Goal: Transaction & Acquisition: Book appointment/travel/reservation

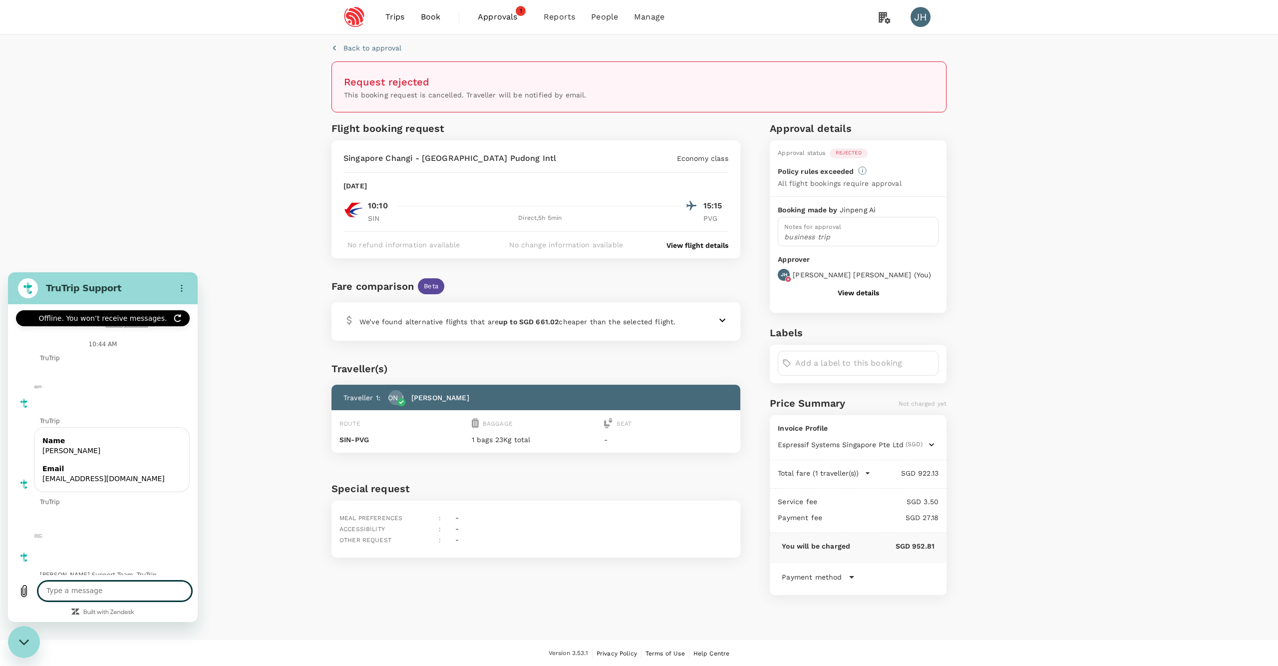
scroll to position [286, 0]
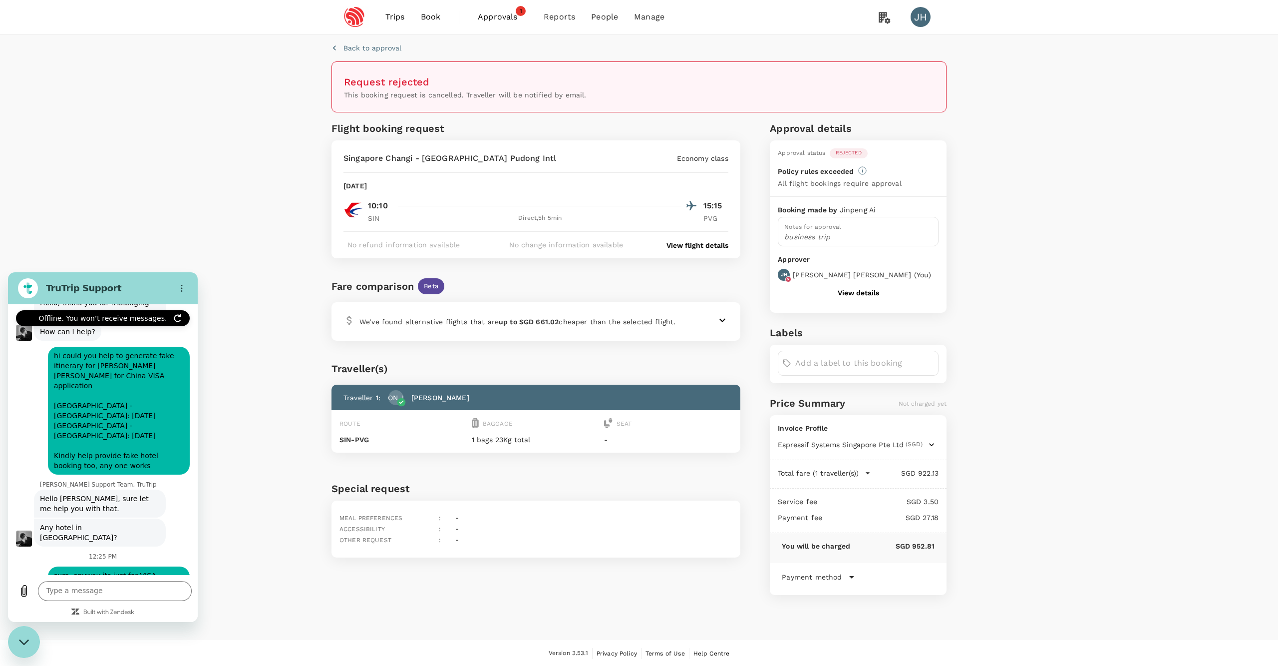
click at [430, 16] on span "Book" at bounding box center [431, 17] width 20 height 12
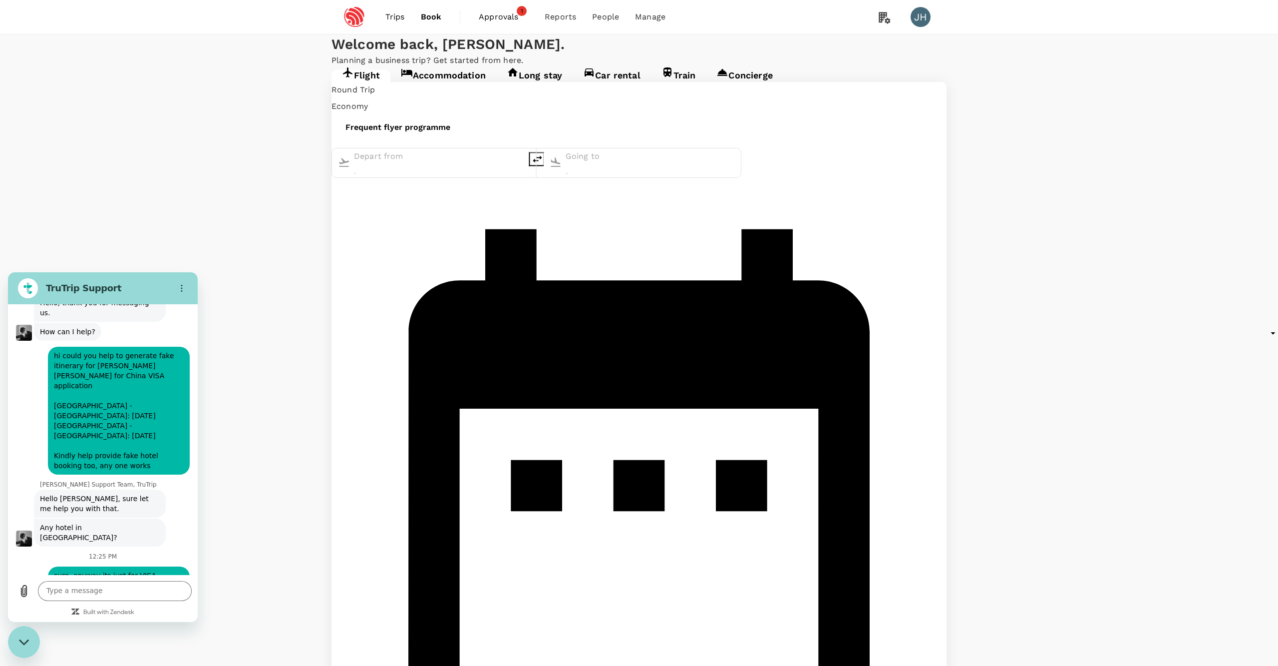
click at [432, 165] on input "text" at bounding box center [439, 157] width 170 height 16
type input "[GEOGRAPHIC_DATA], [GEOGRAPHIC_DATA] (any)"
type input "Singapore Changi (SIN)"
type input "[GEOGRAPHIC_DATA], [GEOGRAPHIC_DATA] (any)ng"
type input "[GEOGRAPHIC_DATA], [GEOGRAPHIC_DATA] (any)"
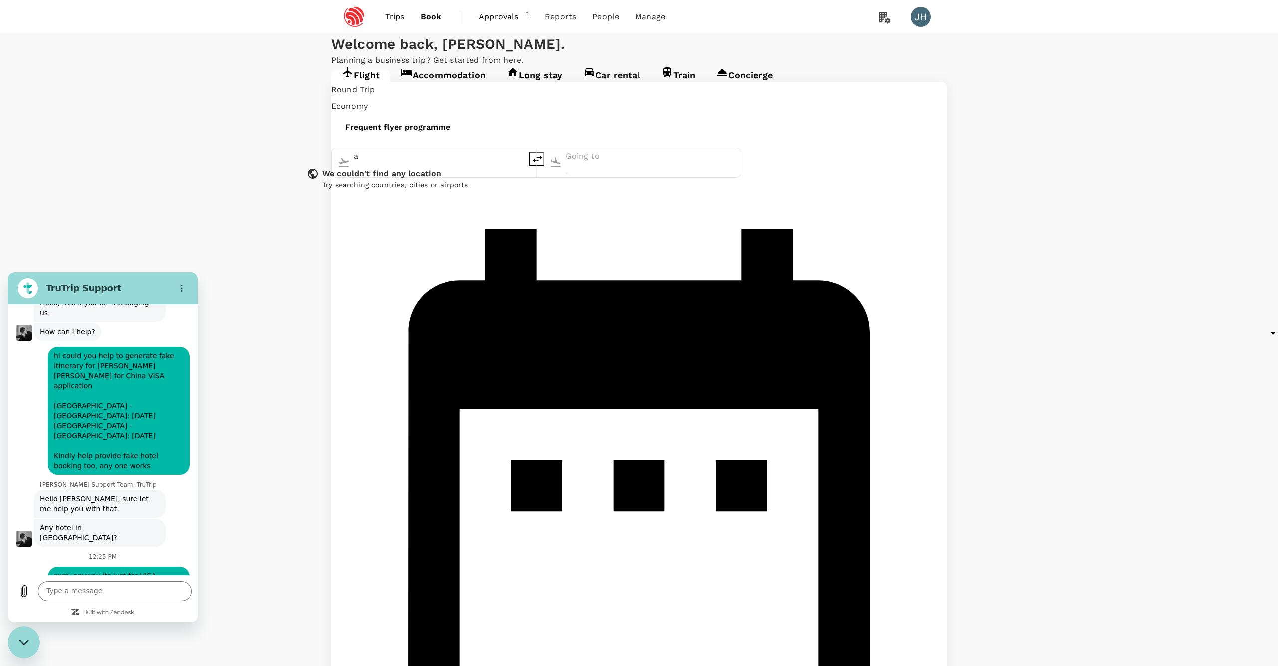
type input "Singapore Changi (SIN)"
click at [542, 162] on icon "delete" at bounding box center [537, 158] width 9 height 7
type input "Singapore Changi (SIN)"
click at [637, 165] on input "[GEOGRAPHIC_DATA], [GEOGRAPHIC_DATA] (any)" at bounding box center [651, 157] width 170 height 16
click at [708, 197] on li "Pune PNQ" at bounding box center [633, 188] width 230 height 15
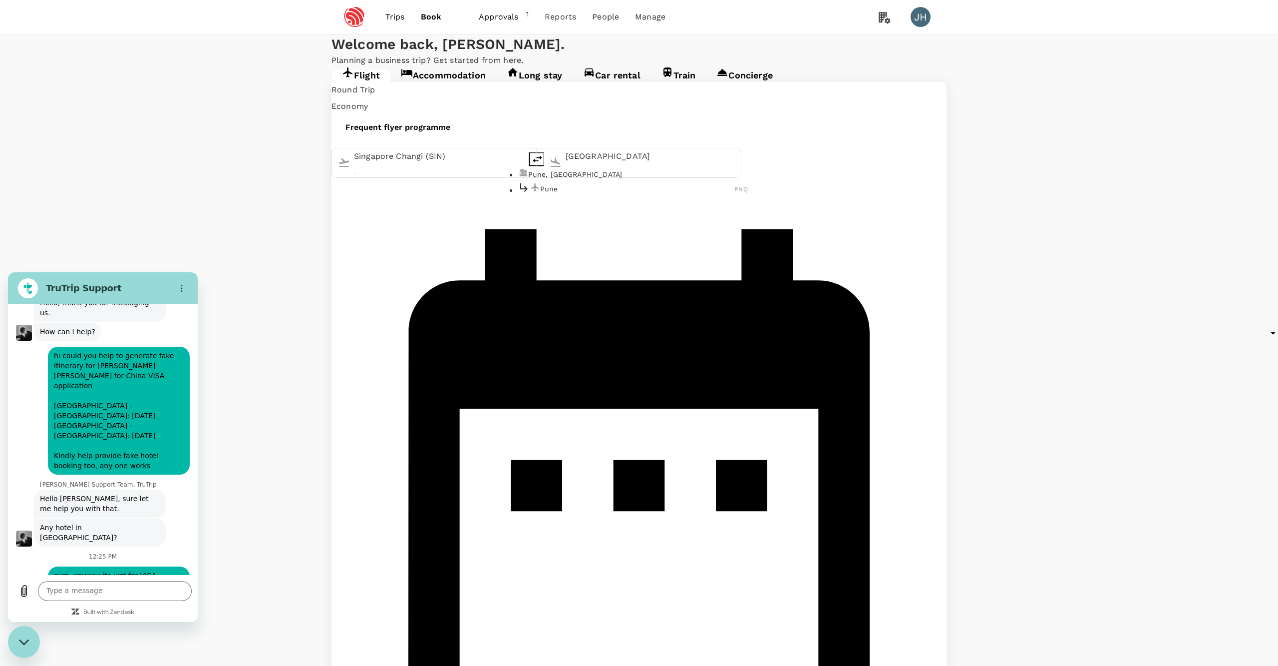
type input "Pune (PNQ)"
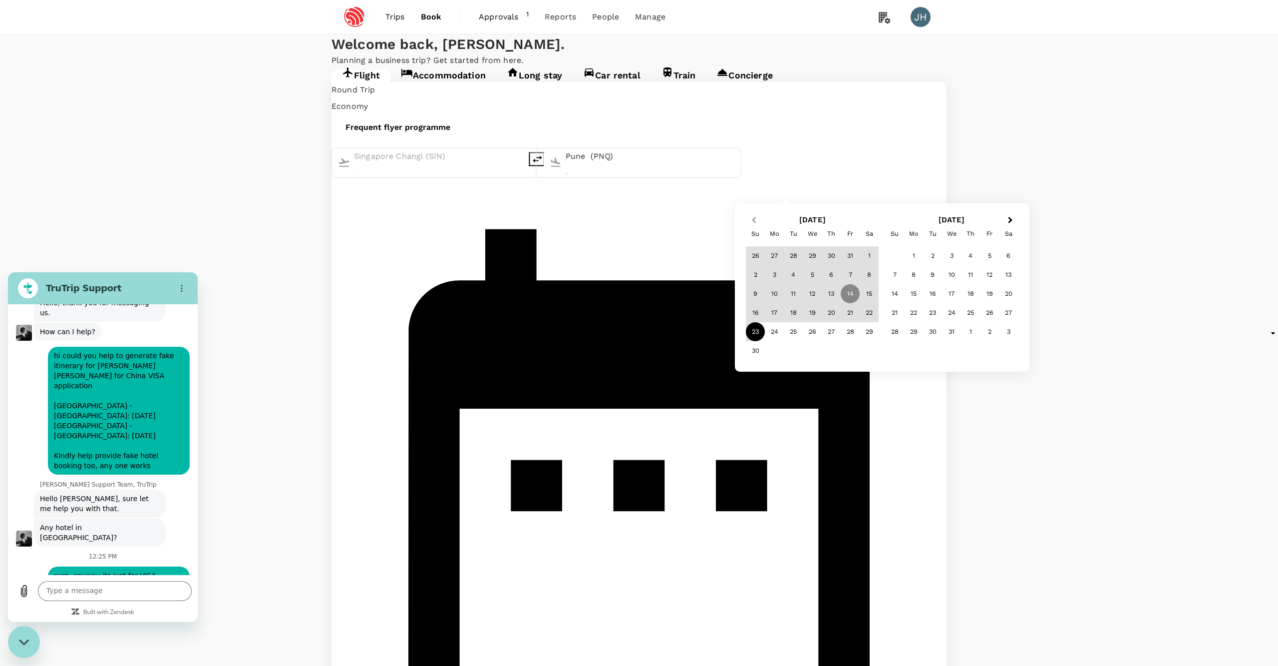
click at [754, 219] on span "Previous Month" at bounding box center [754, 220] width 0 height 11
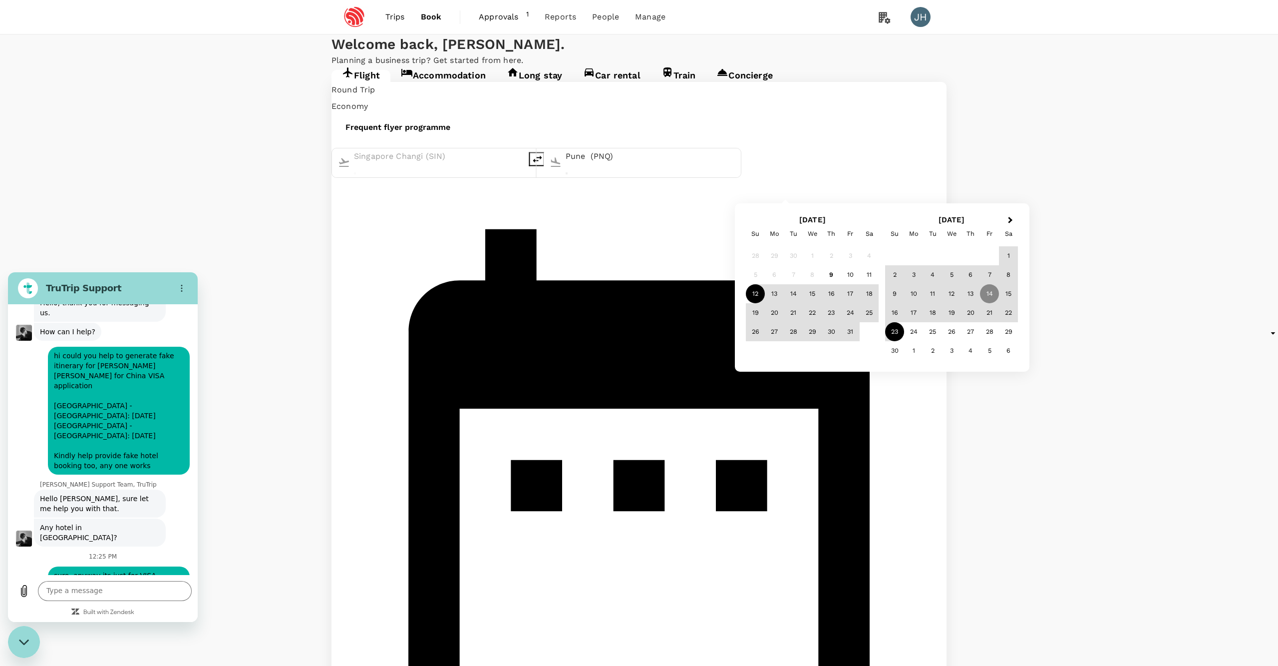
click at [759, 287] on div "12" at bounding box center [755, 293] width 19 height 19
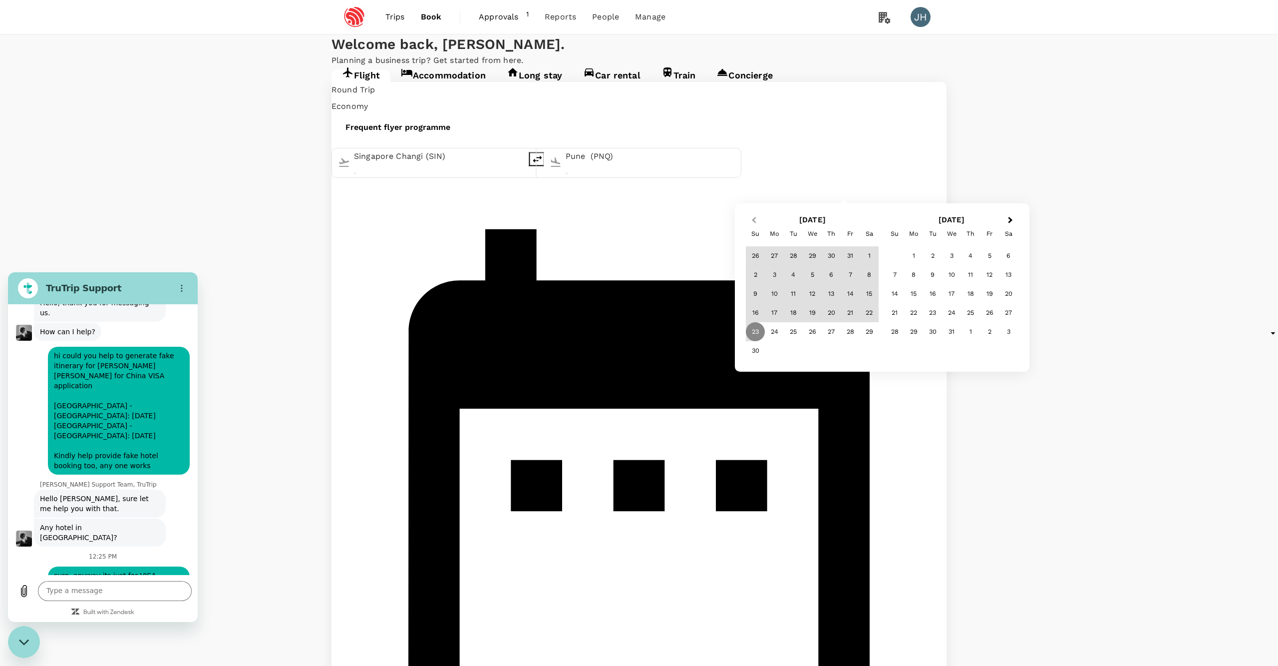
click at [755, 216] on button "Previous Month" at bounding box center [753, 221] width 16 height 16
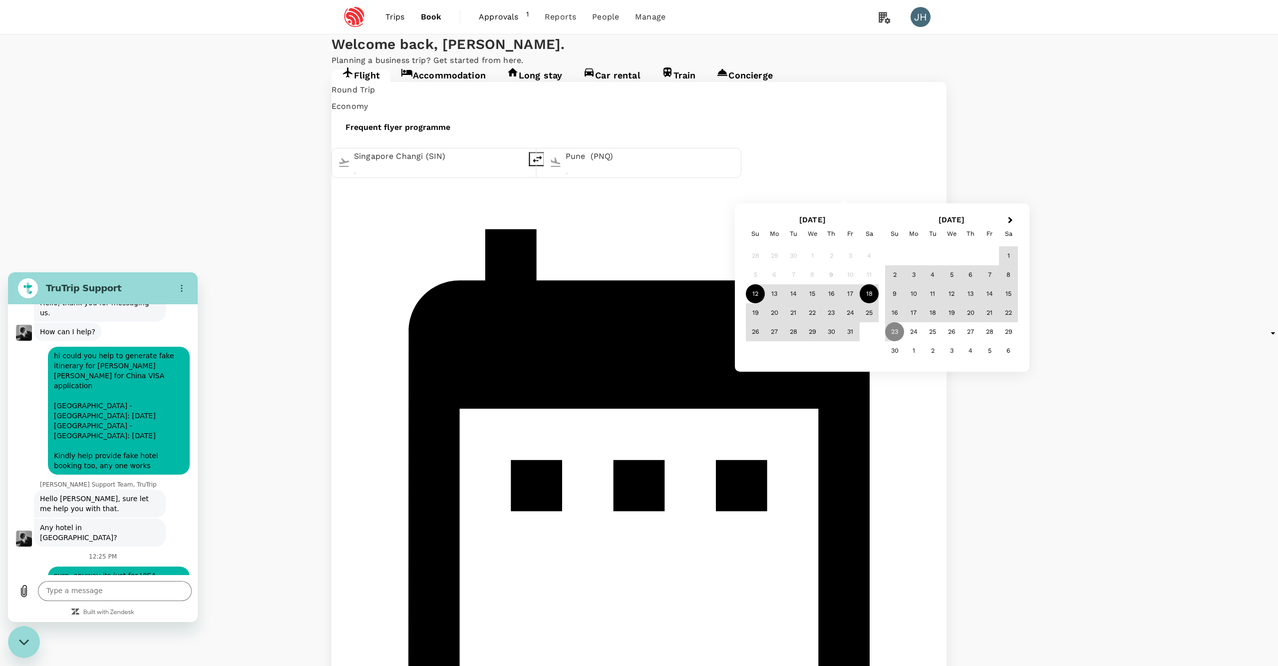
click at [877, 293] on div "18" at bounding box center [869, 293] width 19 height 19
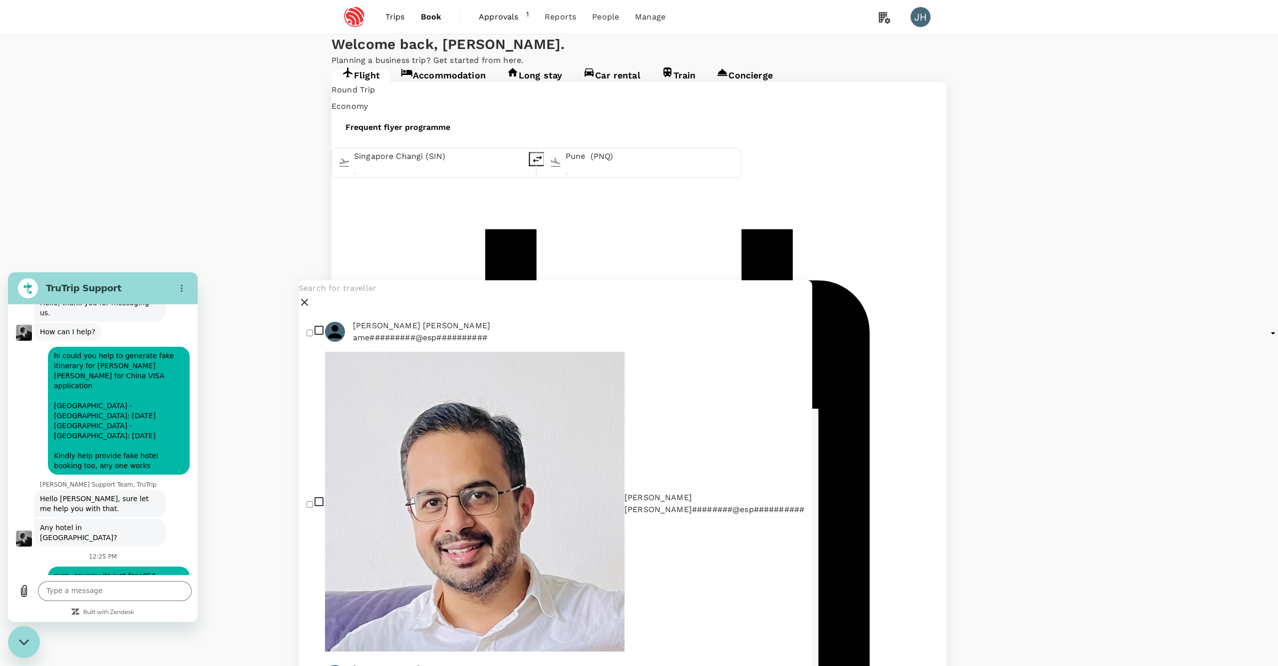
click at [411, 296] on input "text" at bounding box center [556, 288] width 514 height 16
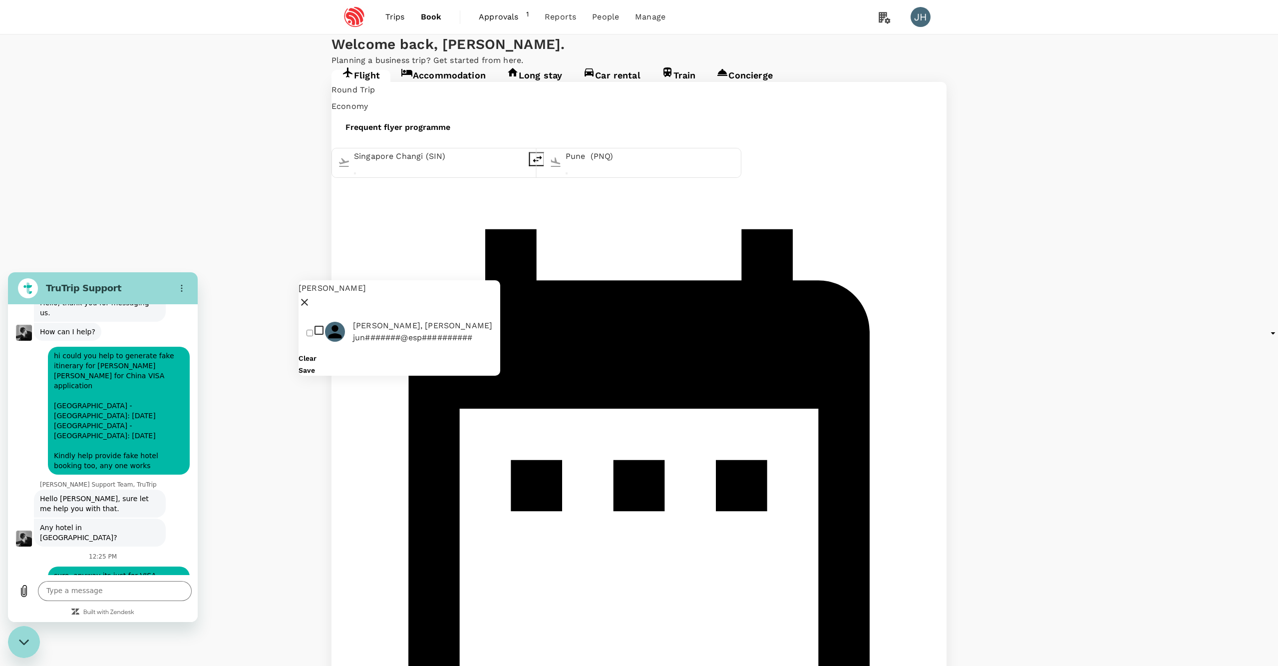
type input "[PERSON_NAME]"
click at [313, 336] on input "checkbox" at bounding box center [310, 333] width 6 height 6
checkbox input "true"
click at [460, 375] on div "Clear Save" at bounding box center [400, 363] width 202 height 24
click at [315, 374] on button "Save" at bounding box center [307, 370] width 16 height 8
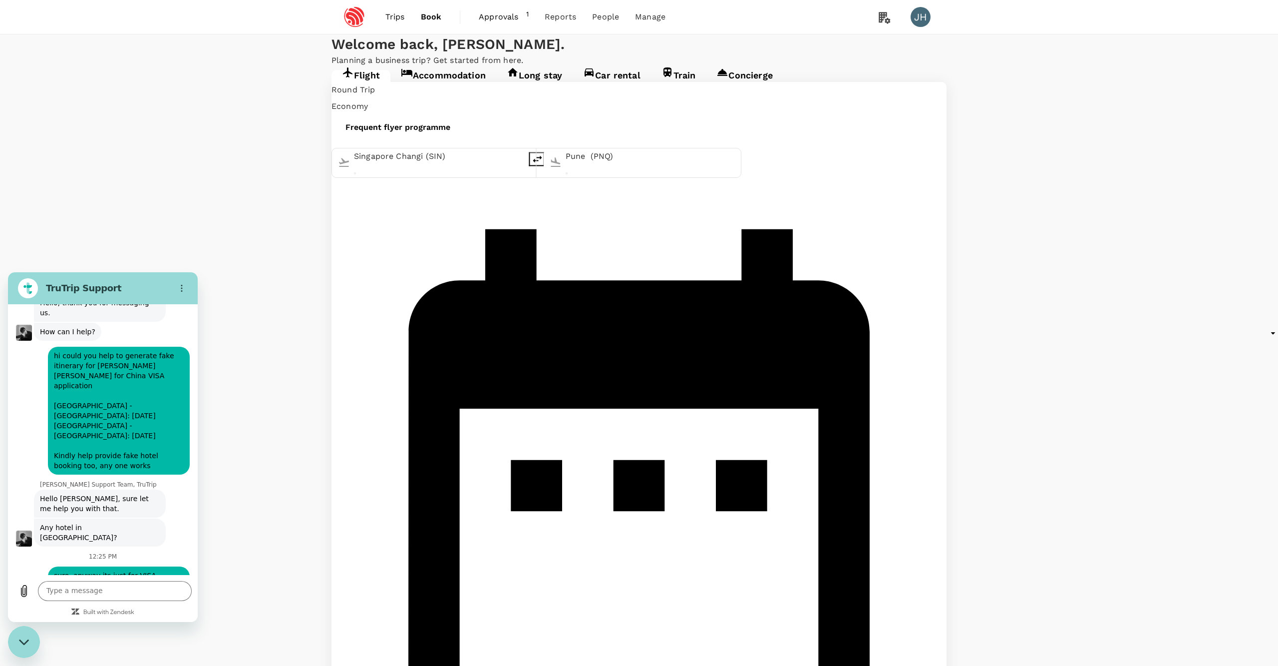
click at [612, 336] on div "Round Trip roundtrip Economy economy Frequent flyer programme Singapore Changi …" at bounding box center [639, 606] width 615 height 1049
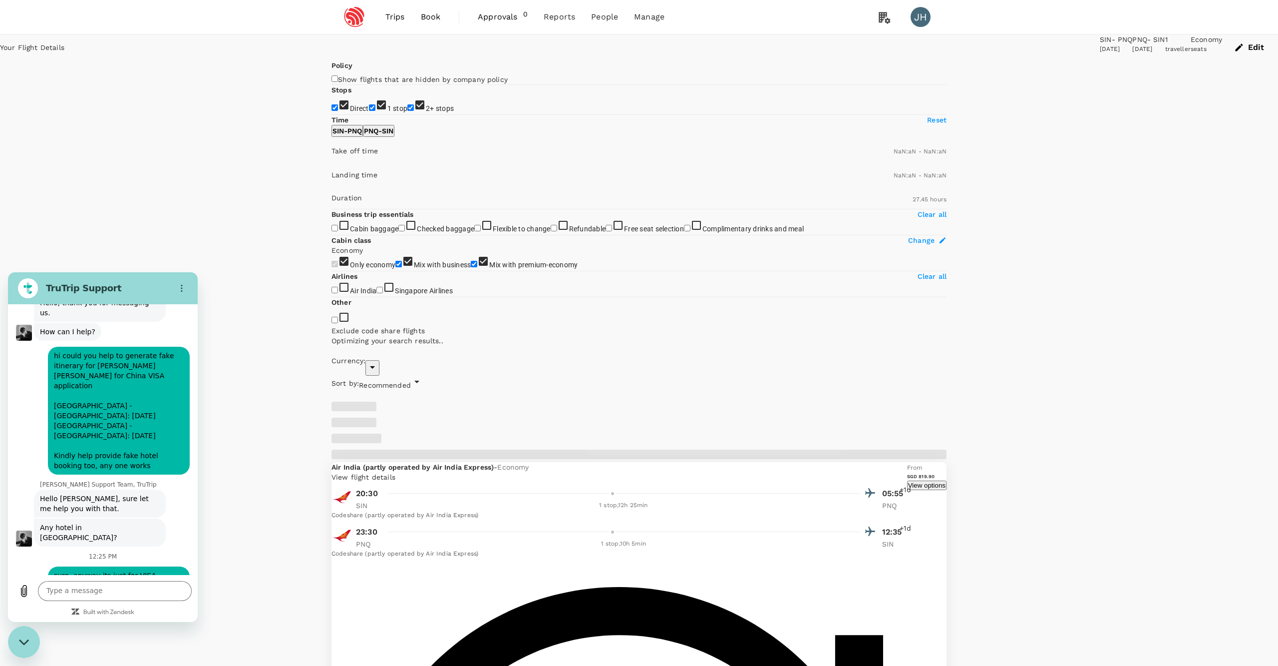
type input "SGD"
type input "1440"
click at [407, 111] on input "2+ stops" at bounding box center [410, 107] width 6 height 6
checkbox input "false"
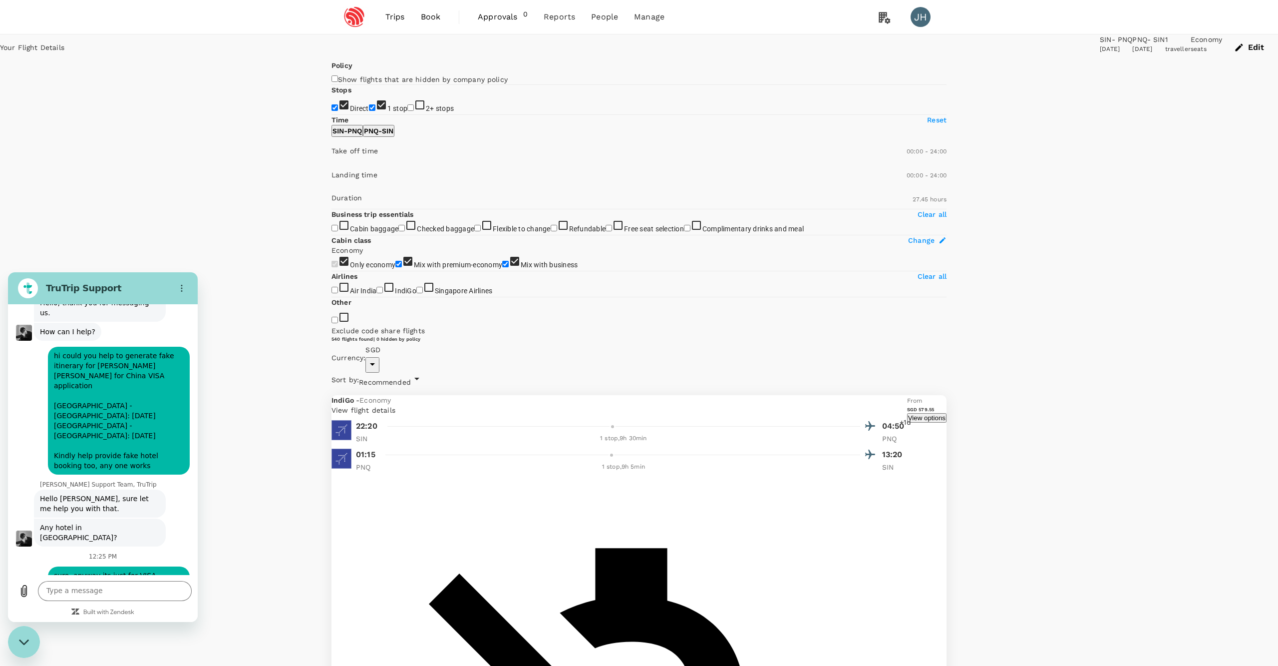
click at [411, 378] on span "Recommended" at bounding box center [385, 382] width 52 height 8
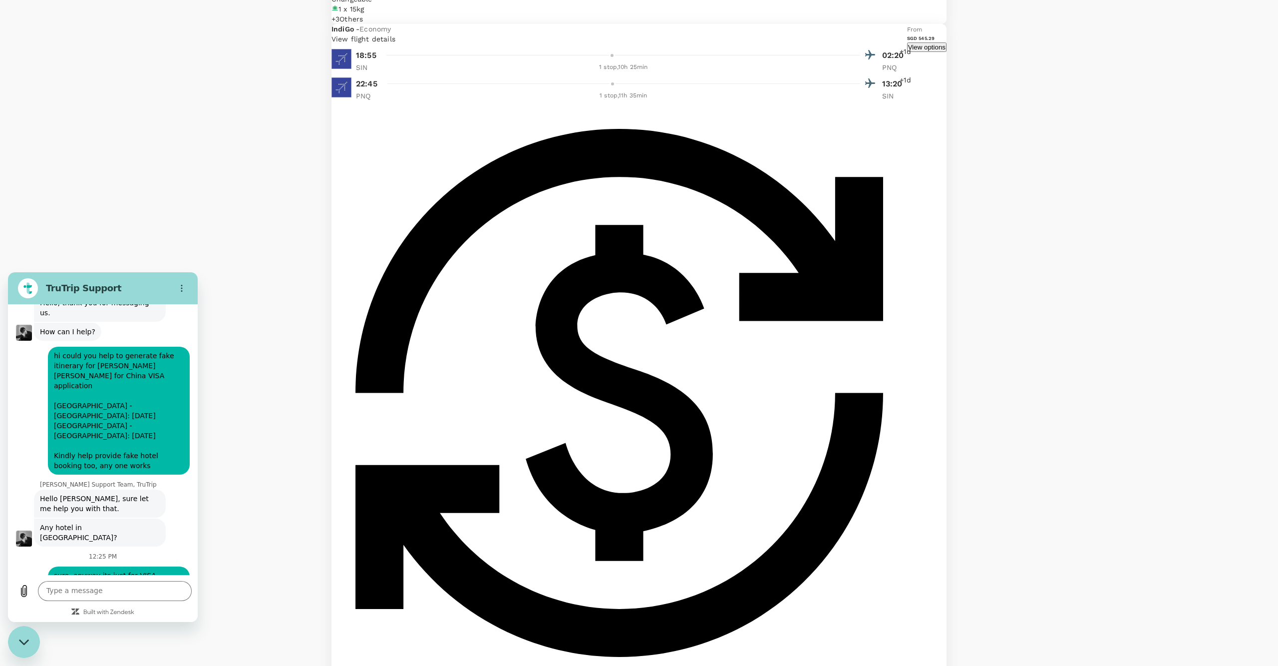
scroll to position [1652, 0]
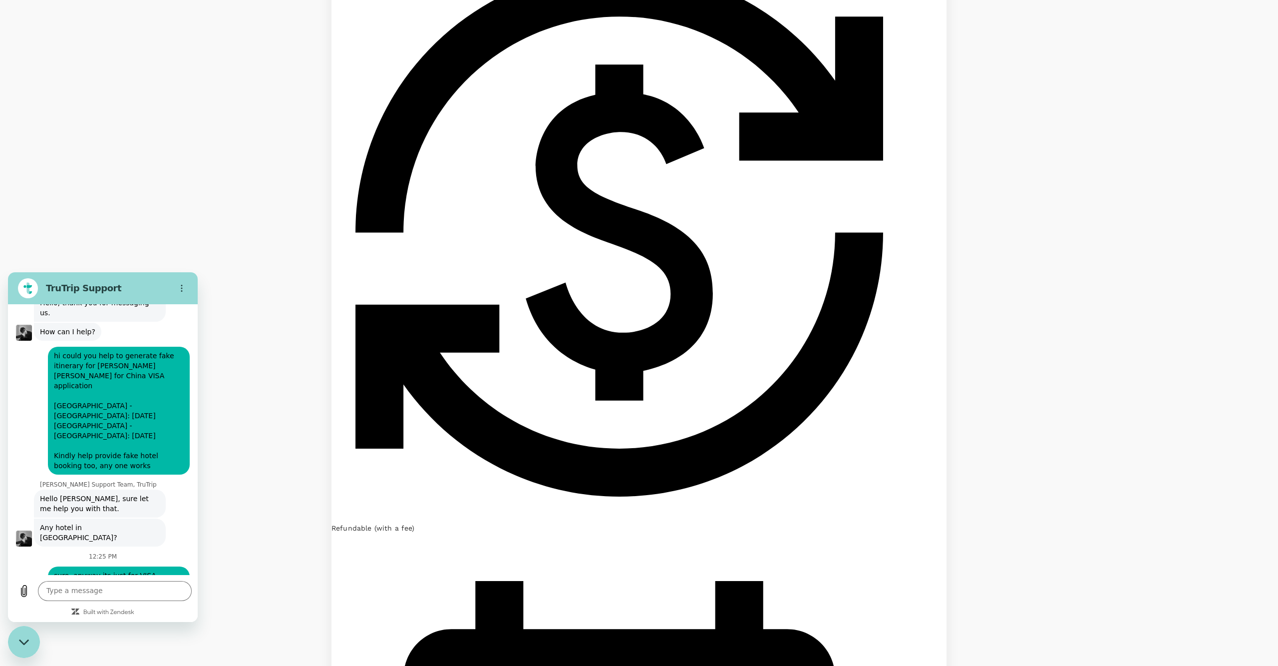
scroll to position [1784, 0]
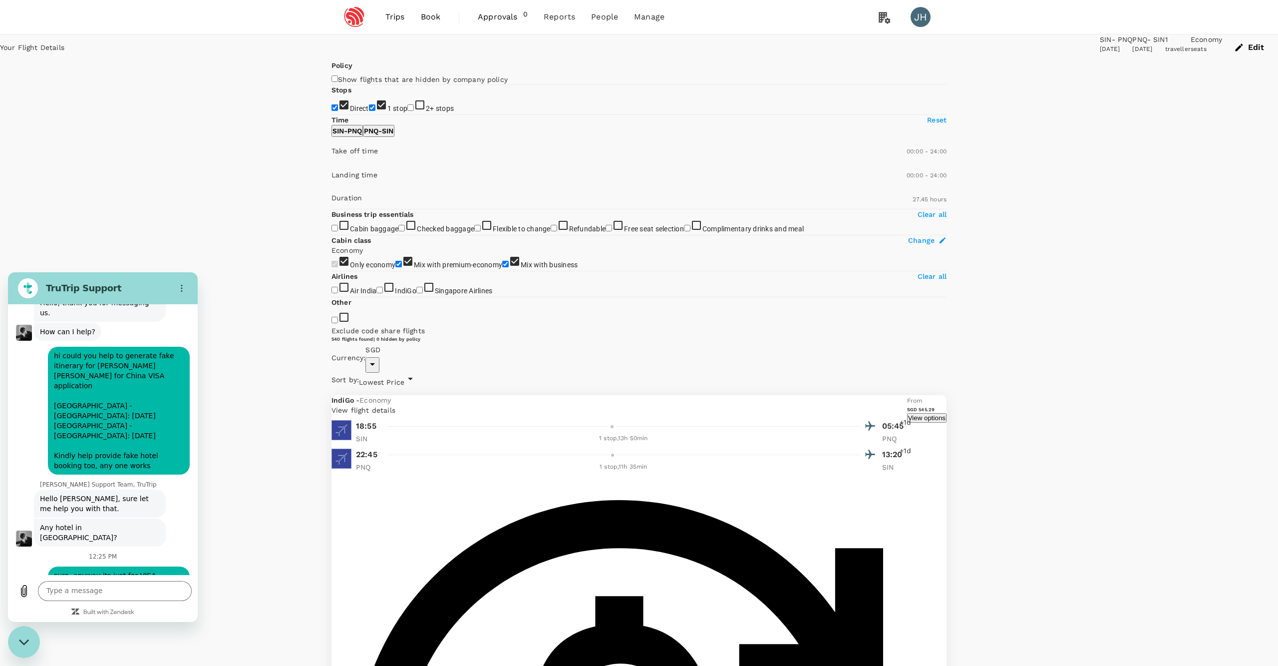
scroll to position [0, 0]
click at [404, 378] on span "Lowest Price" at bounding box center [381, 382] width 45 height 8
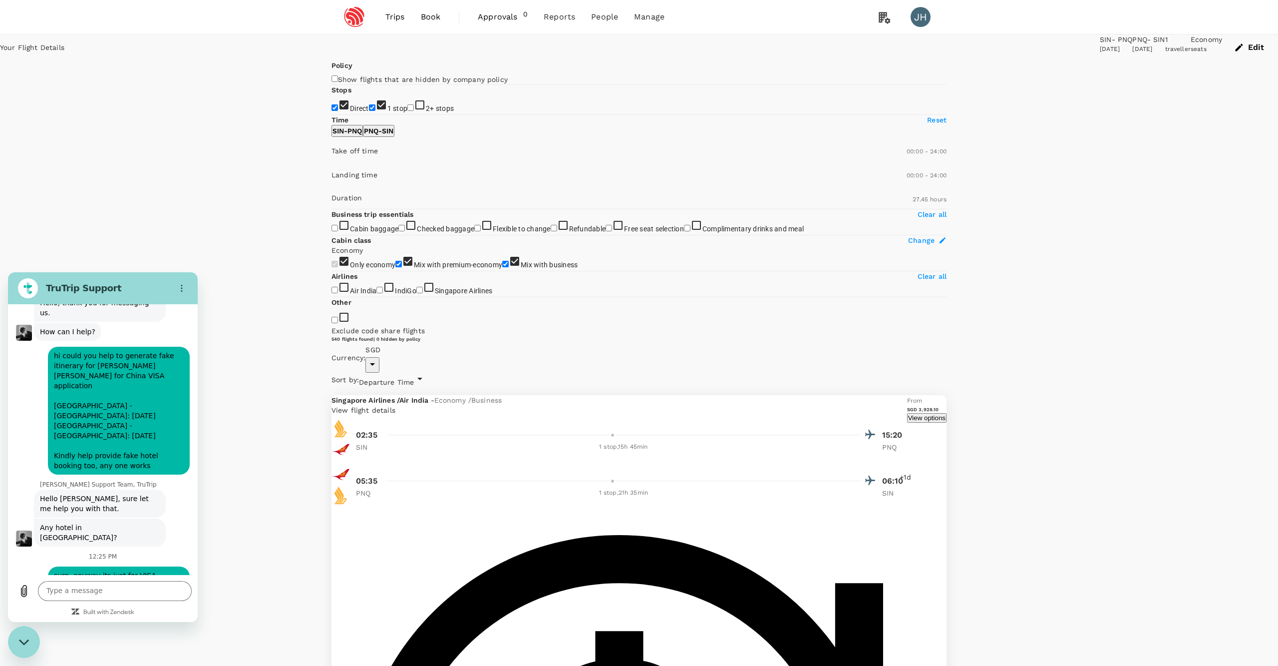
click at [414, 378] on span "Departure Time" at bounding box center [386, 382] width 55 height 8
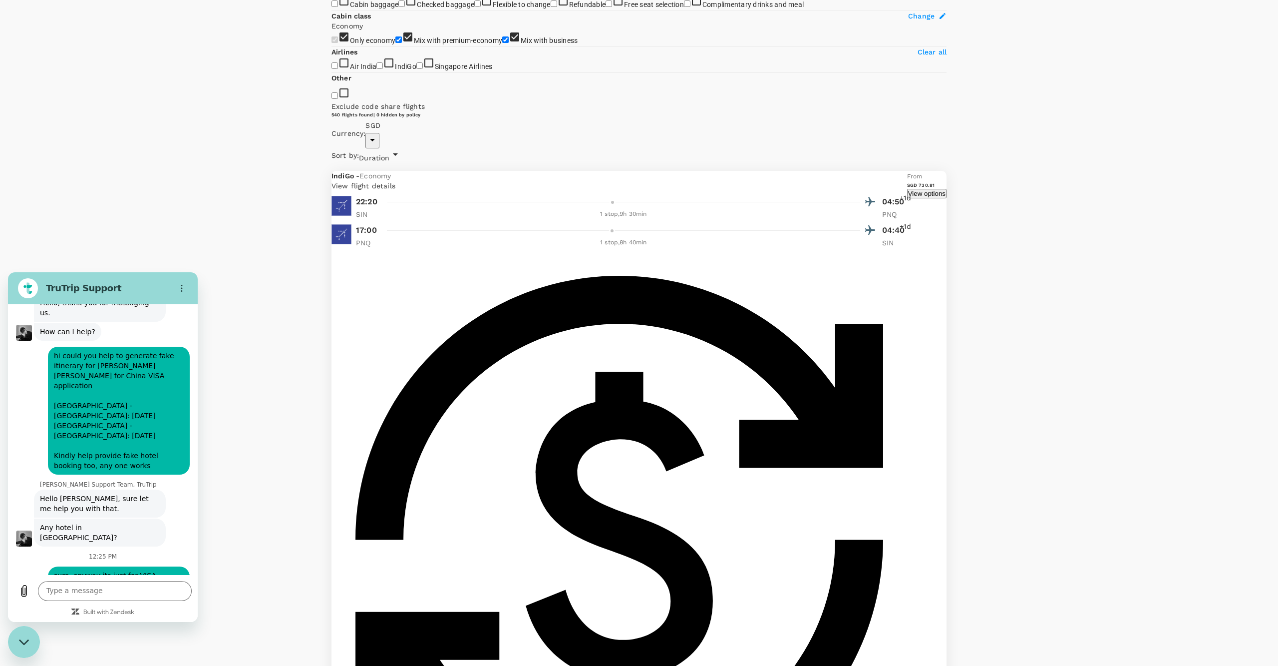
scroll to position [53, 0]
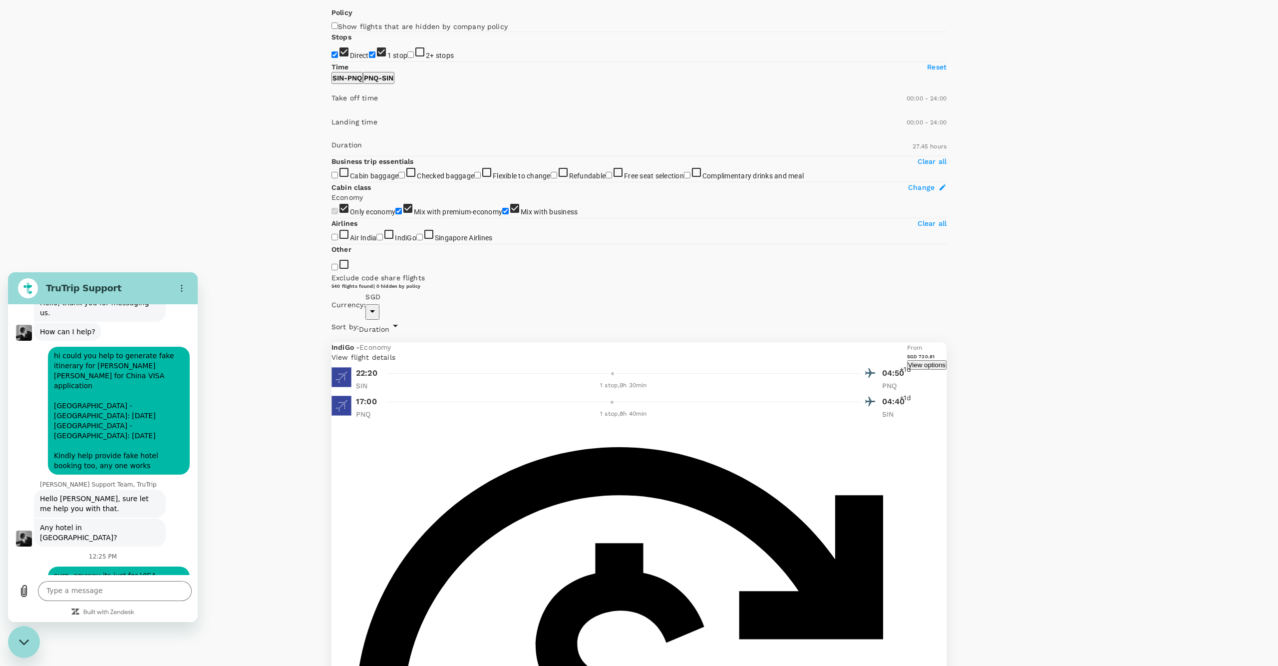
click at [393, 83] on p "PNQ - SIN" at bounding box center [378, 78] width 29 height 10
drag, startPoint x: 478, startPoint y: 255, endPoint x: 362, endPoint y: 251, distance: 115.9
click at [332, 112] on span at bounding box center [332, 112] width 0 height 0
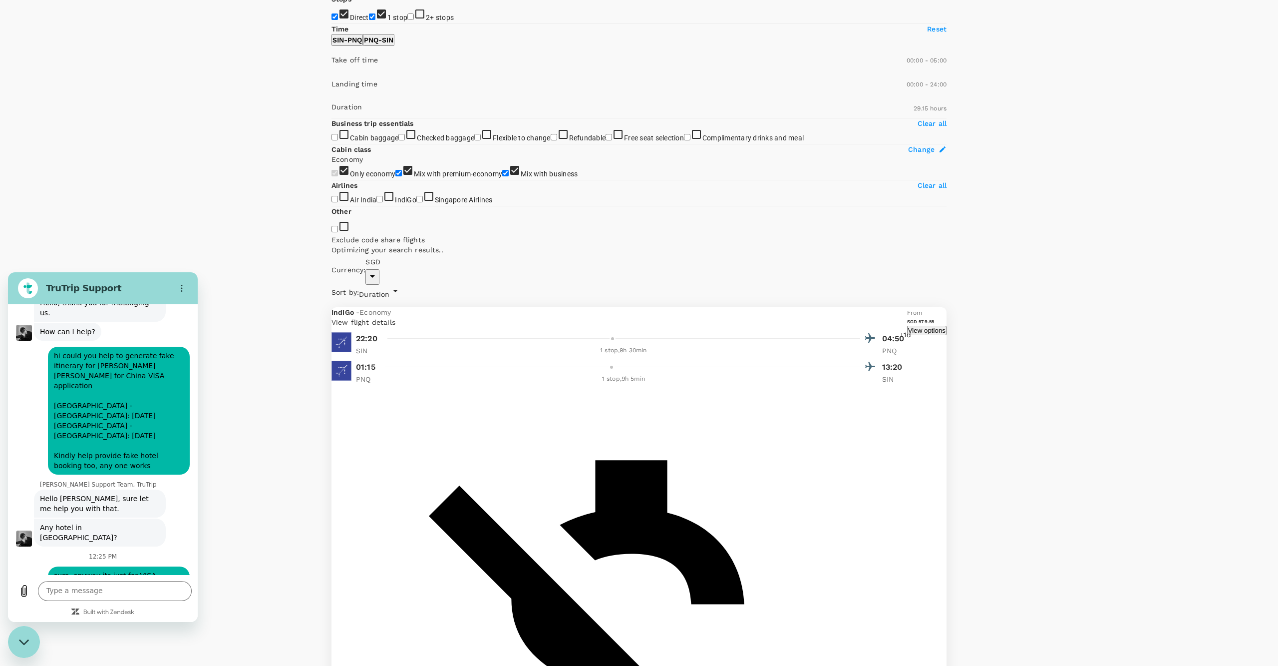
scroll to position [94, 0]
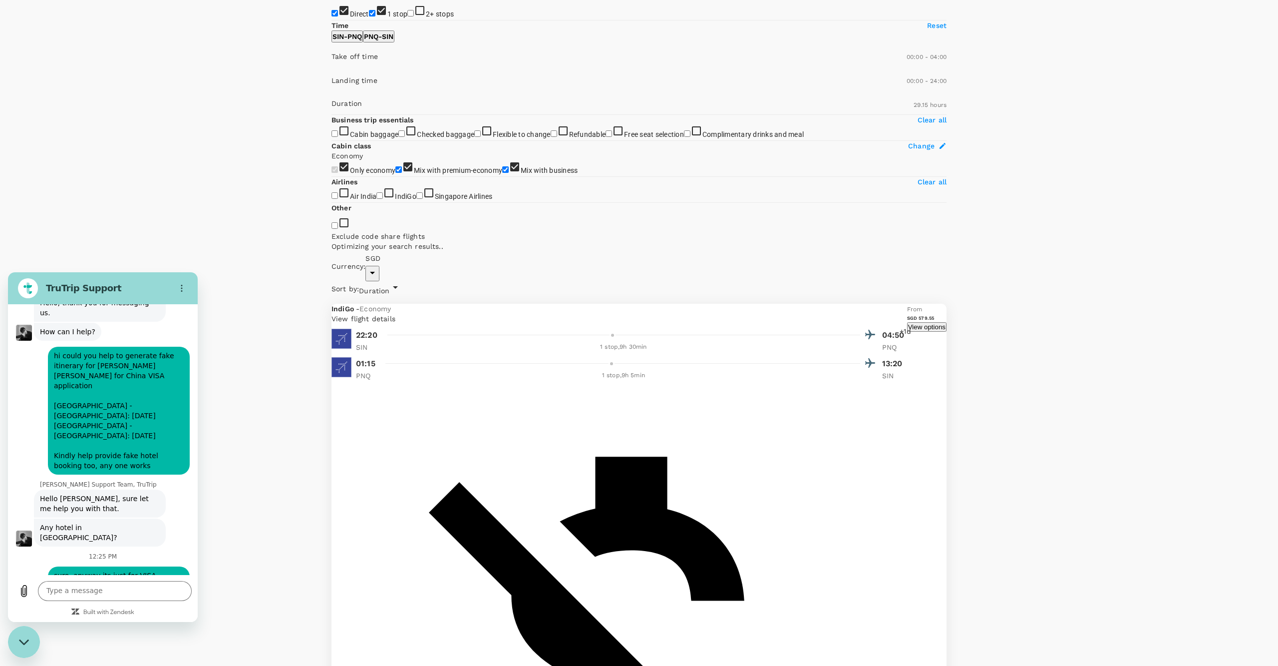
type input "210"
drag, startPoint x: 360, startPoint y: 215, endPoint x: 353, endPoint y: 214, distance: 7.0
click at [332, 70] on span at bounding box center [332, 70] width 0 height 0
click at [362, 41] on p "SIN - PNQ" at bounding box center [347, 36] width 29 height 10
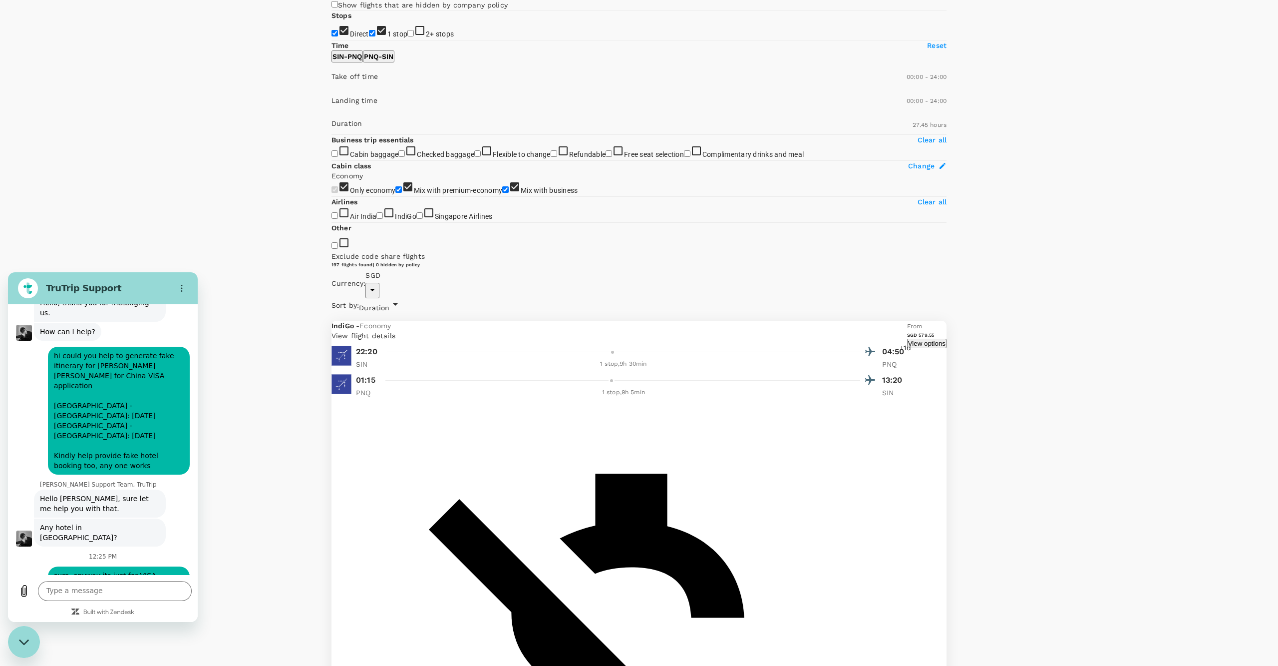
scroll to position [74, 0]
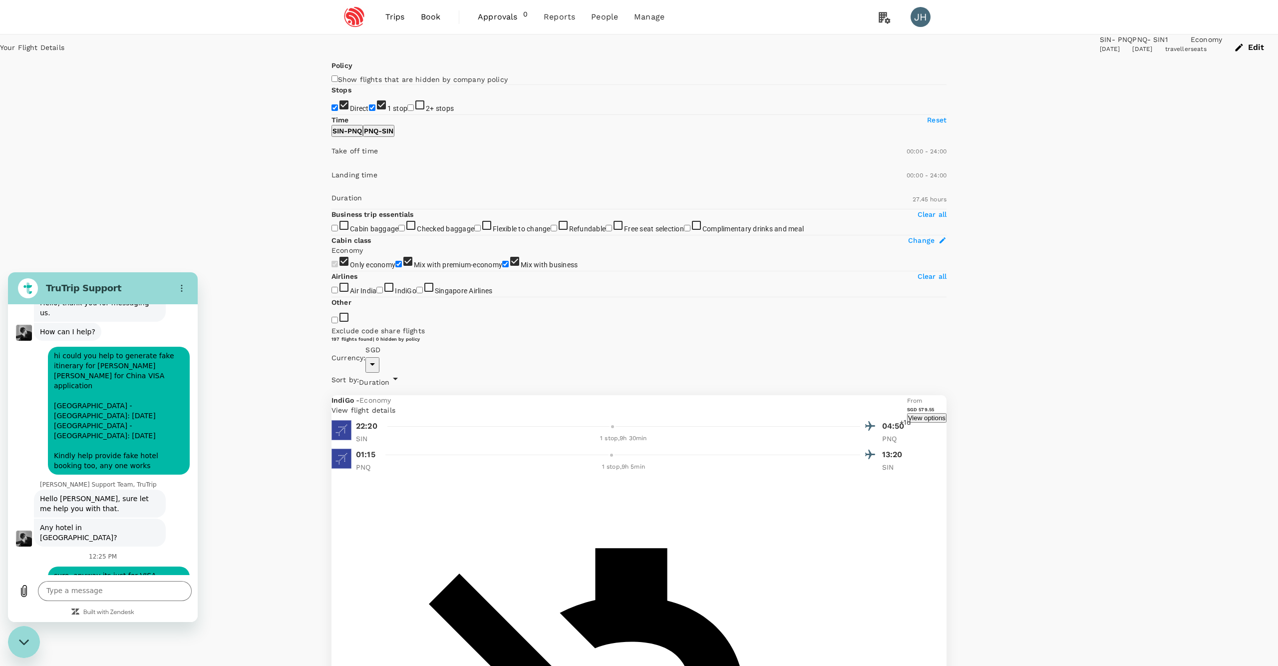
scroll to position [0, 0]
click at [803, 405] on p "View flight details" at bounding box center [620, 410] width 576 height 10
